Goal: Task Accomplishment & Management: Complete application form

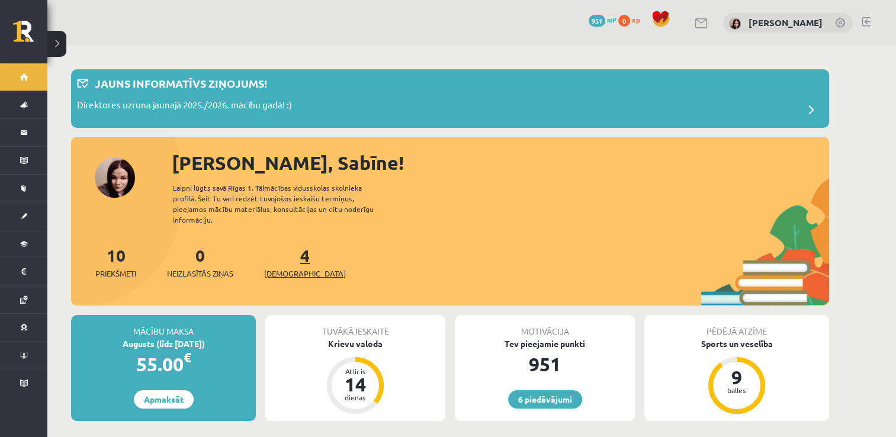
click at [287, 268] on span "[DEMOGRAPHIC_DATA]" at bounding box center [305, 274] width 82 height 12
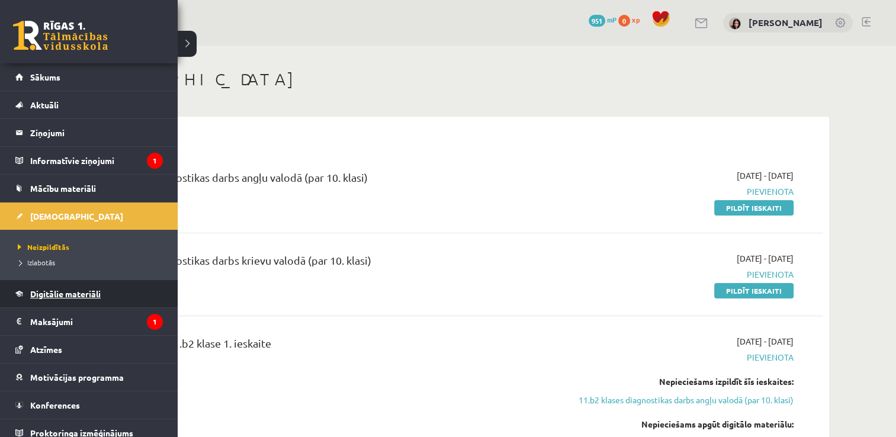
click at [67, 295] on span "Digitālie materiāli" at bounding box center [65, 293] width 70 height 11
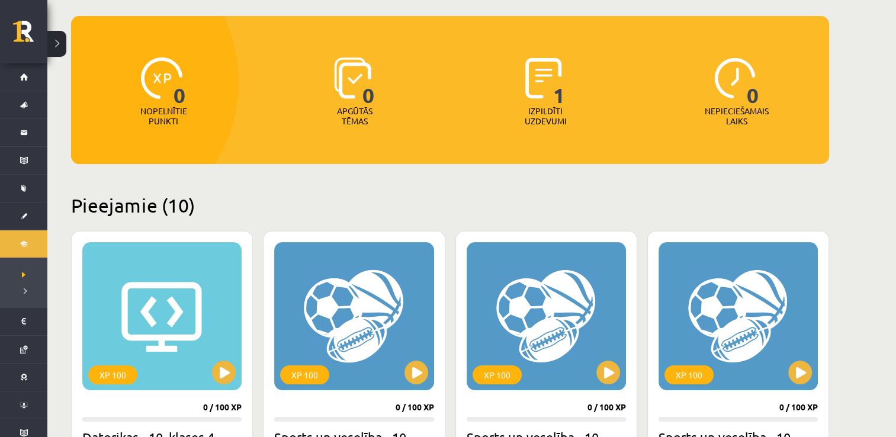
scroll to position [104, 0]
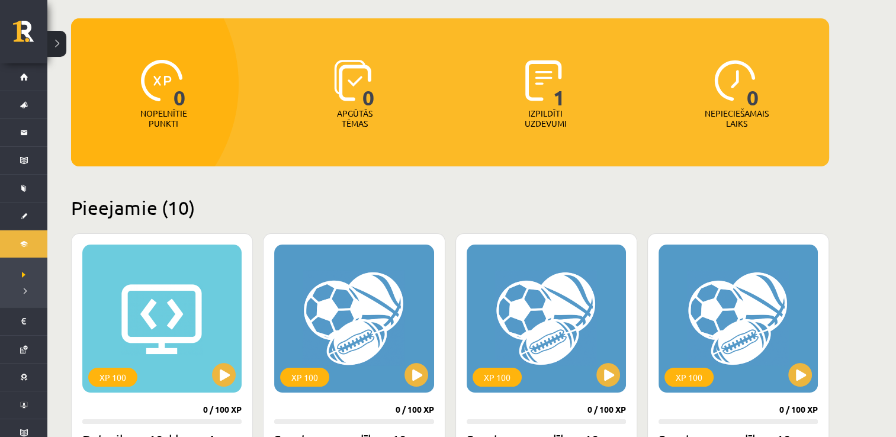
click at [543, 110] on p "Izpildīti uzdevumi" at bounding box center [545, 118] width 46 height 20
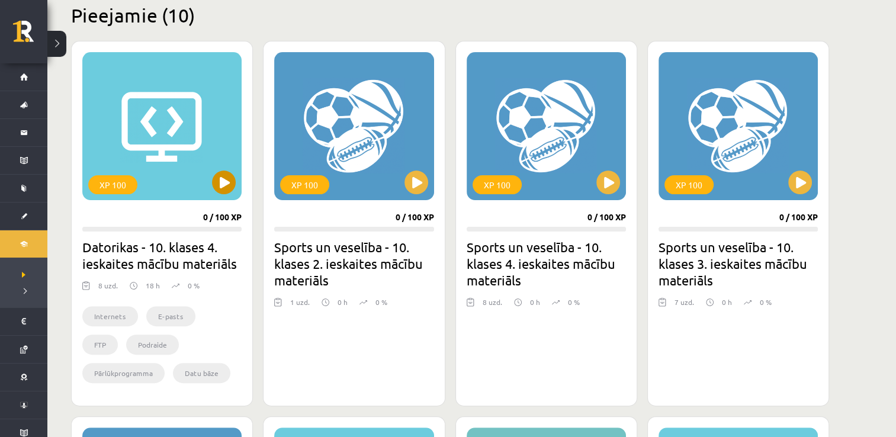
scroll to position [317, 0]
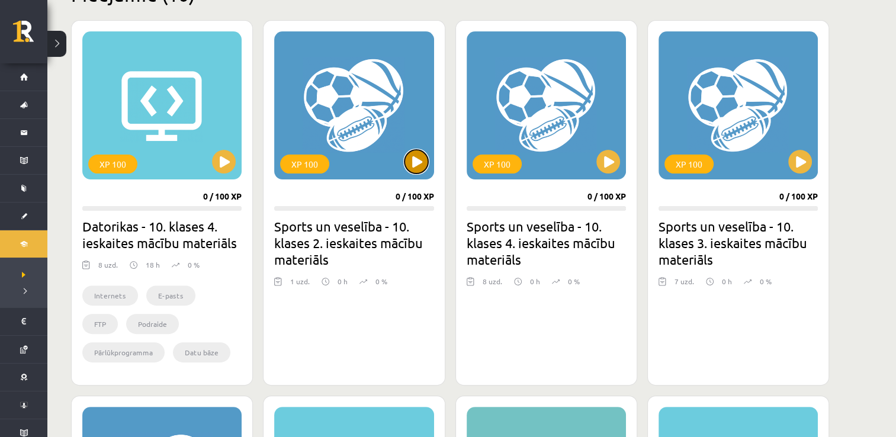
click at [412, 163] on button at bounding box center [416, 162] width 24 height 24
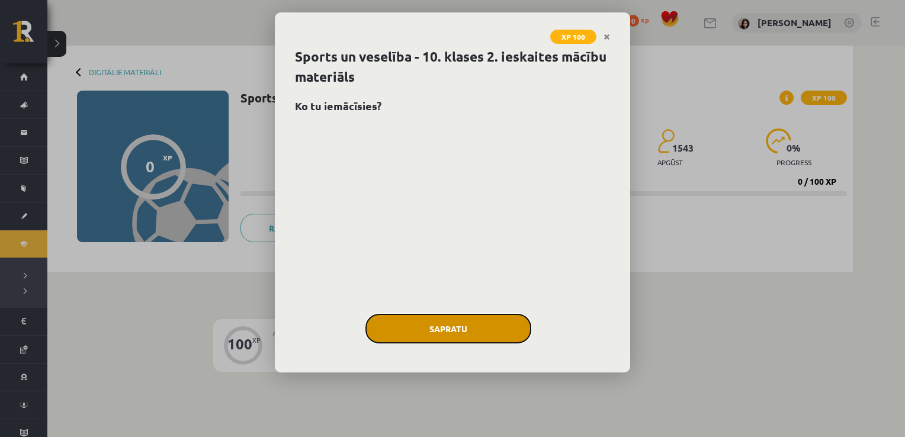
click at [405, 331] on button "Sapratu" at bounding box center [448, 329] width 166 height 30
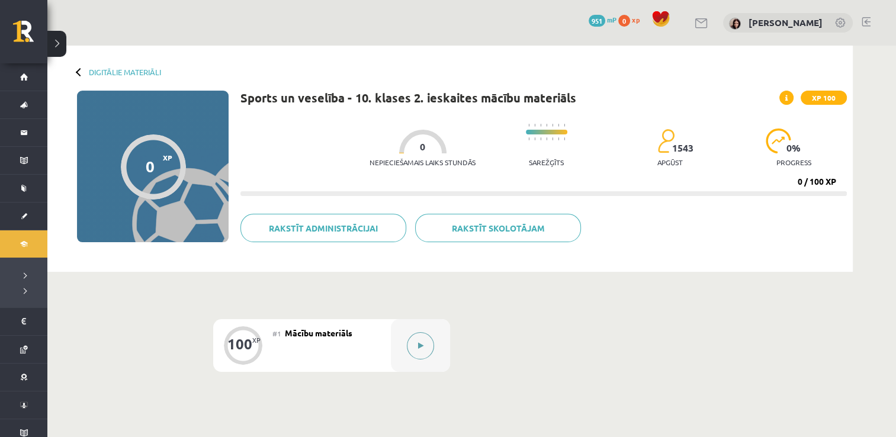
click at [424, 342] on button at bounding box center [420, 345] width 27 height 27
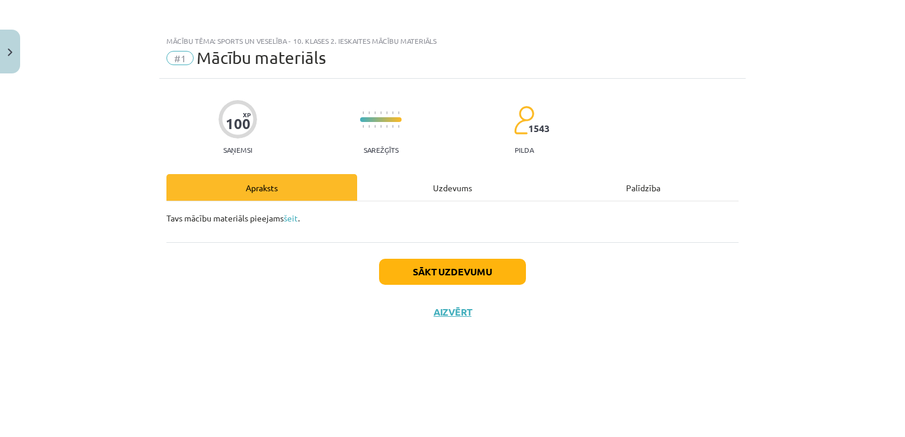
click at [429, 190] on div "Uzdevums" at bounding box center [452, 187] width 191 height 27
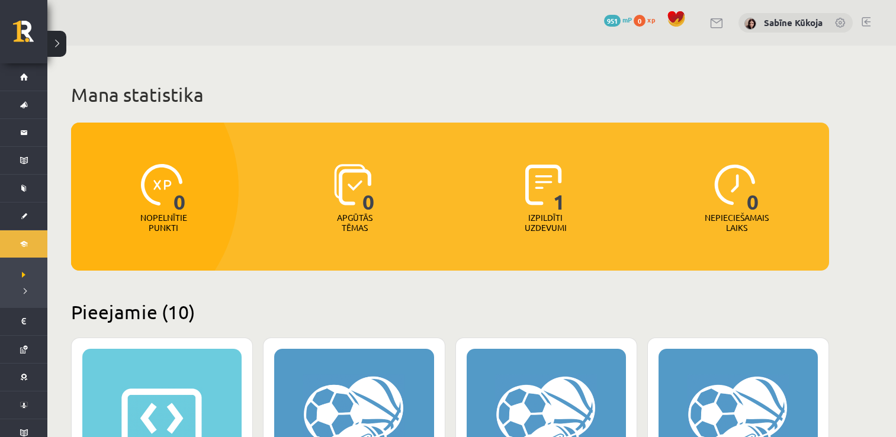
scroll to position [317, 0]
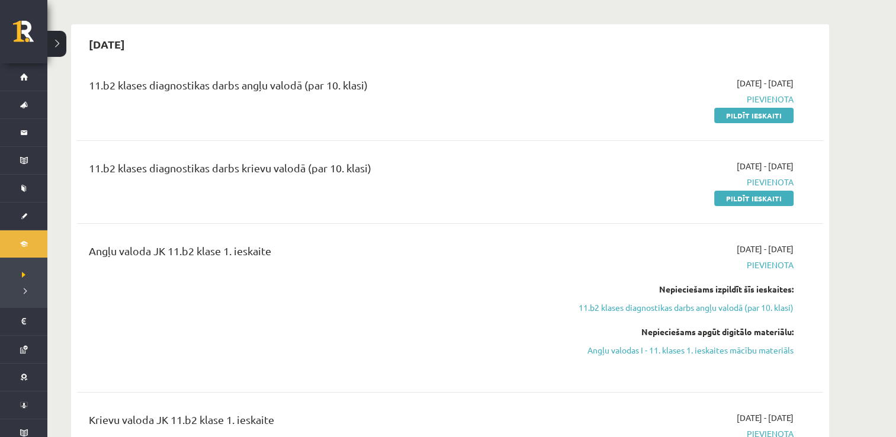
scroll to position [95, 0]
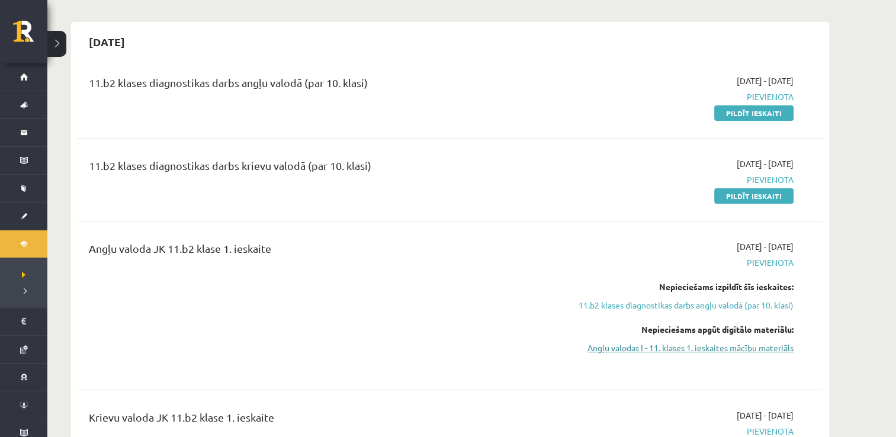
click at [680, 347] on link "Angļu valodas I - 11. klases 1. ieskaites mācību materiāls" at bounding box center [681, 348] width 223 height 12
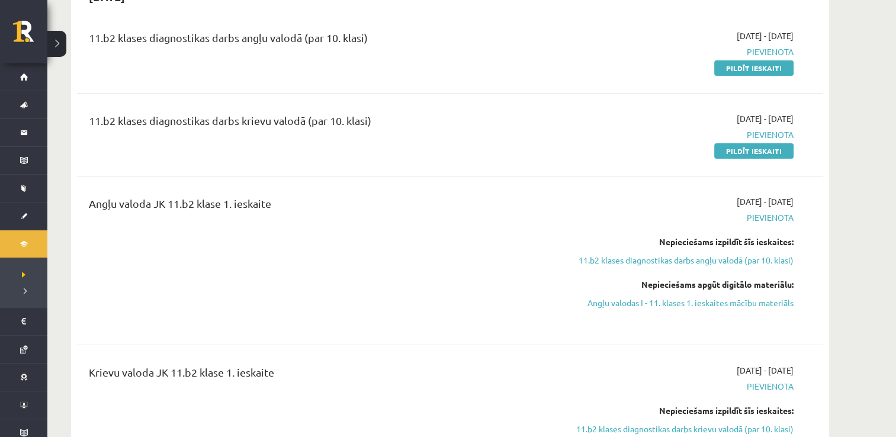
scroll to position [142, 0]
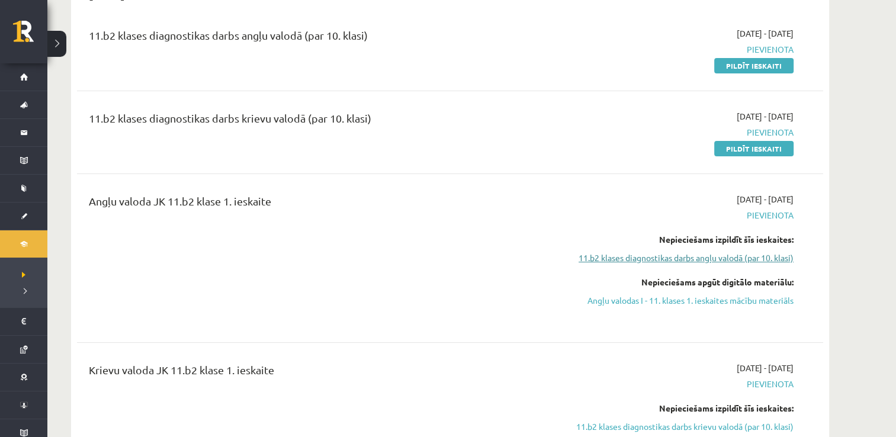
click at [720, 260] on link "11.b2 klases diagnostikas darbs angļu valodā (par 10. klasi)" at bounding box center [681, 258] width 223 height 12
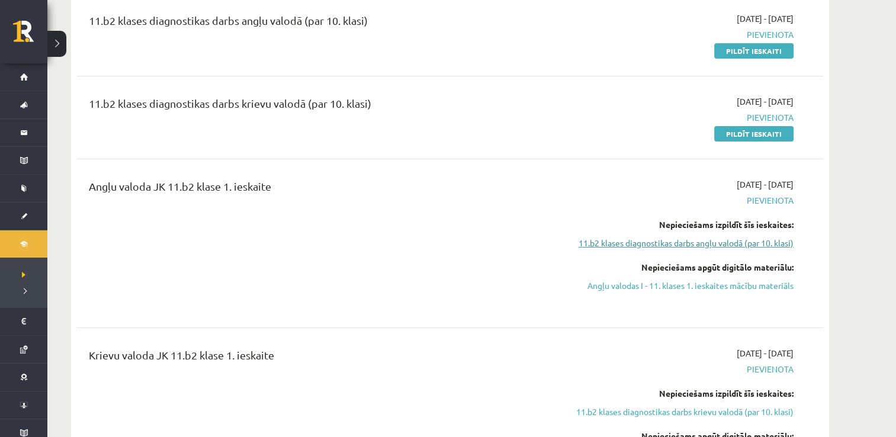
click at [715, 243] on link "11.b2 klases diagnostikas darbs angļu valodā (par 10. klasi)" at bounding box center [681, 243] width 223 height 12
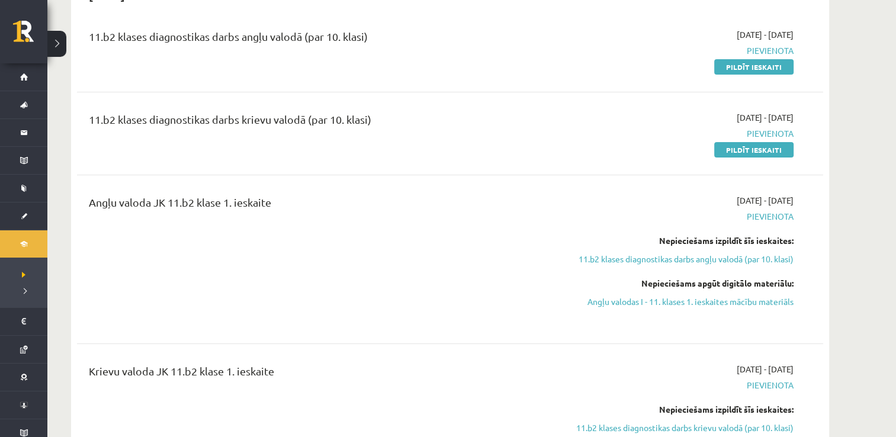
scroll to position [133, 0]
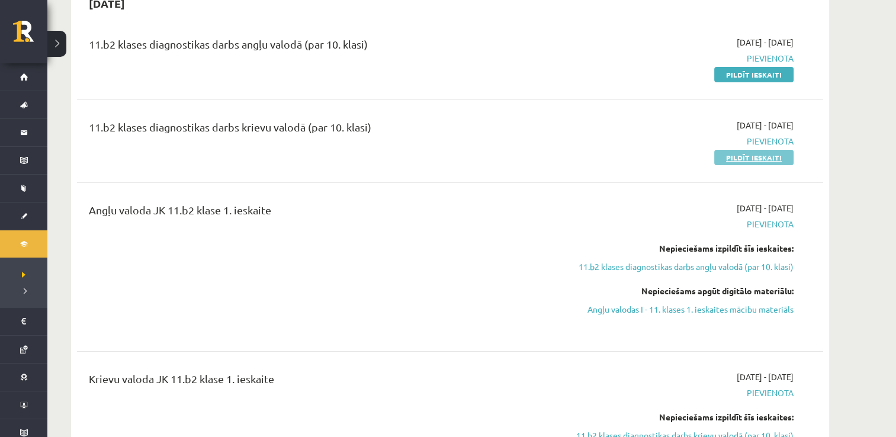
click at [762, 155] on link "Pildīt ieskaiti" at bounding box center [753, 157] width 79 height 15
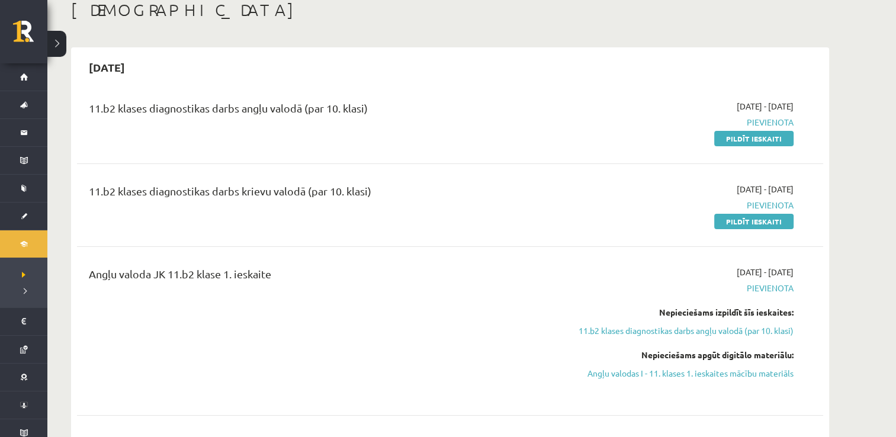
scroll to position [71, 0]
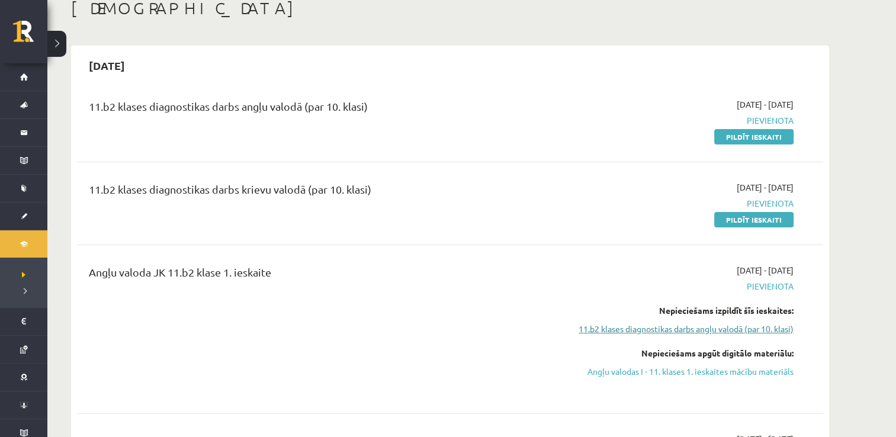
click at [746, 326] on link "11.b2 klases diagnostikas darbs angļu valodā (par 10. klasi)" at bounding box center [681, 329] width 223 height 12
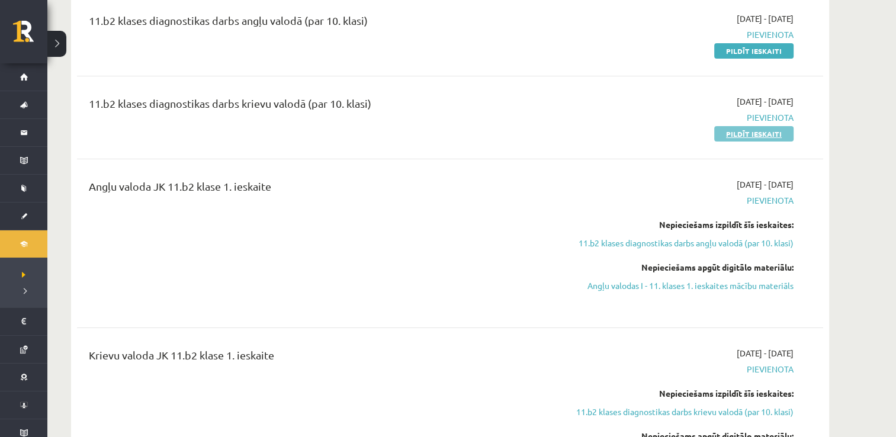
click at [749, 132] on link "Pildīt ieskaiti" at bounding box center [753, 133] width 79 height 15
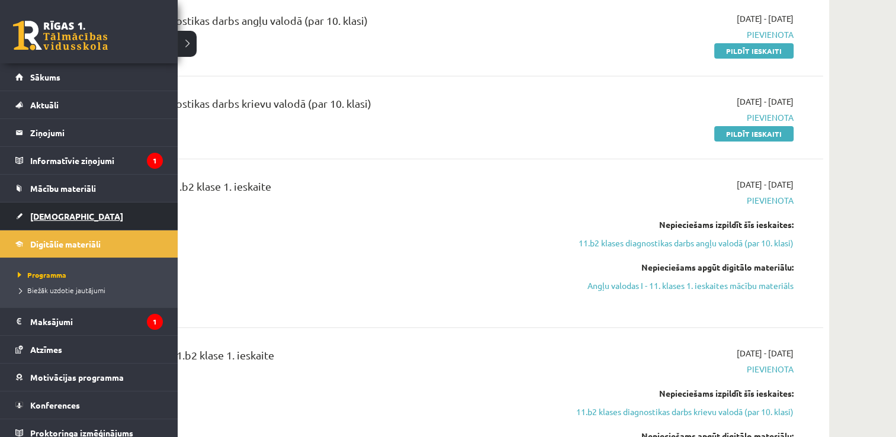
click at [59, 212] on span "[DEMOGRAPHIC_DATA]" at bounding box center [76, 216] width 93 height 11
